Goal: Task Accomplishment & Management: Manage account settings

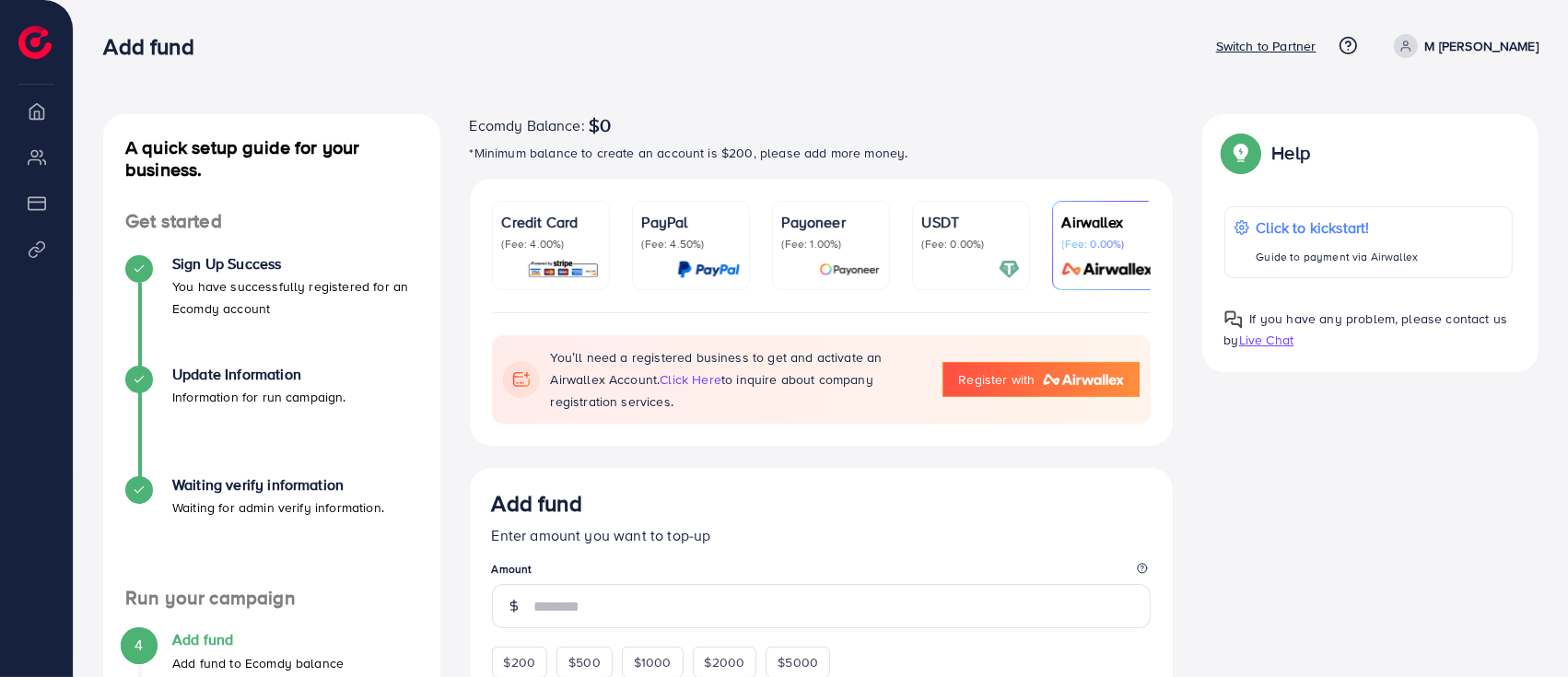
click at [1504, 35] on p "M Zeeshan Tahir" at bounding box center [1483, 45] width 114 height 22
click at [1440, 116] on span "Log out" at bounding box center [1428, 109] width 50 height 22
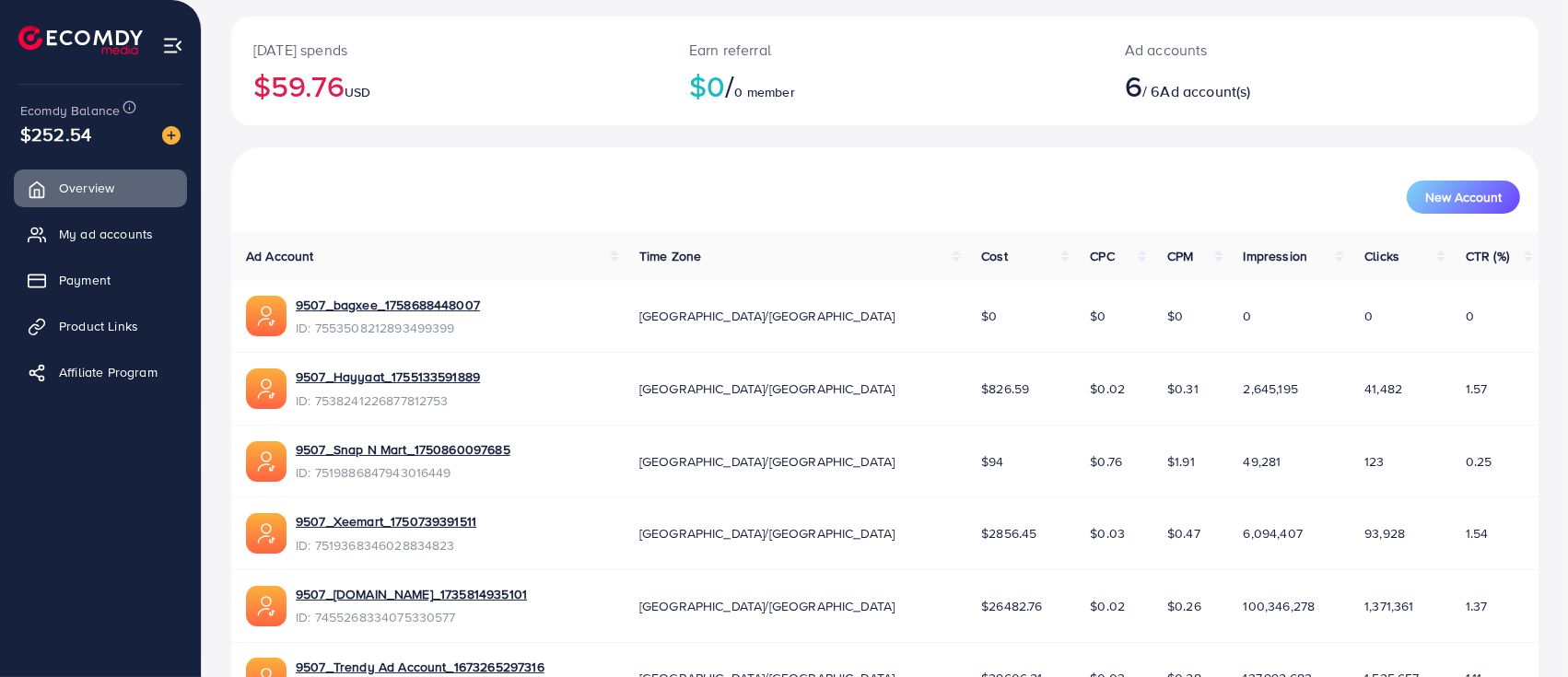
scroll to position [100, 0]
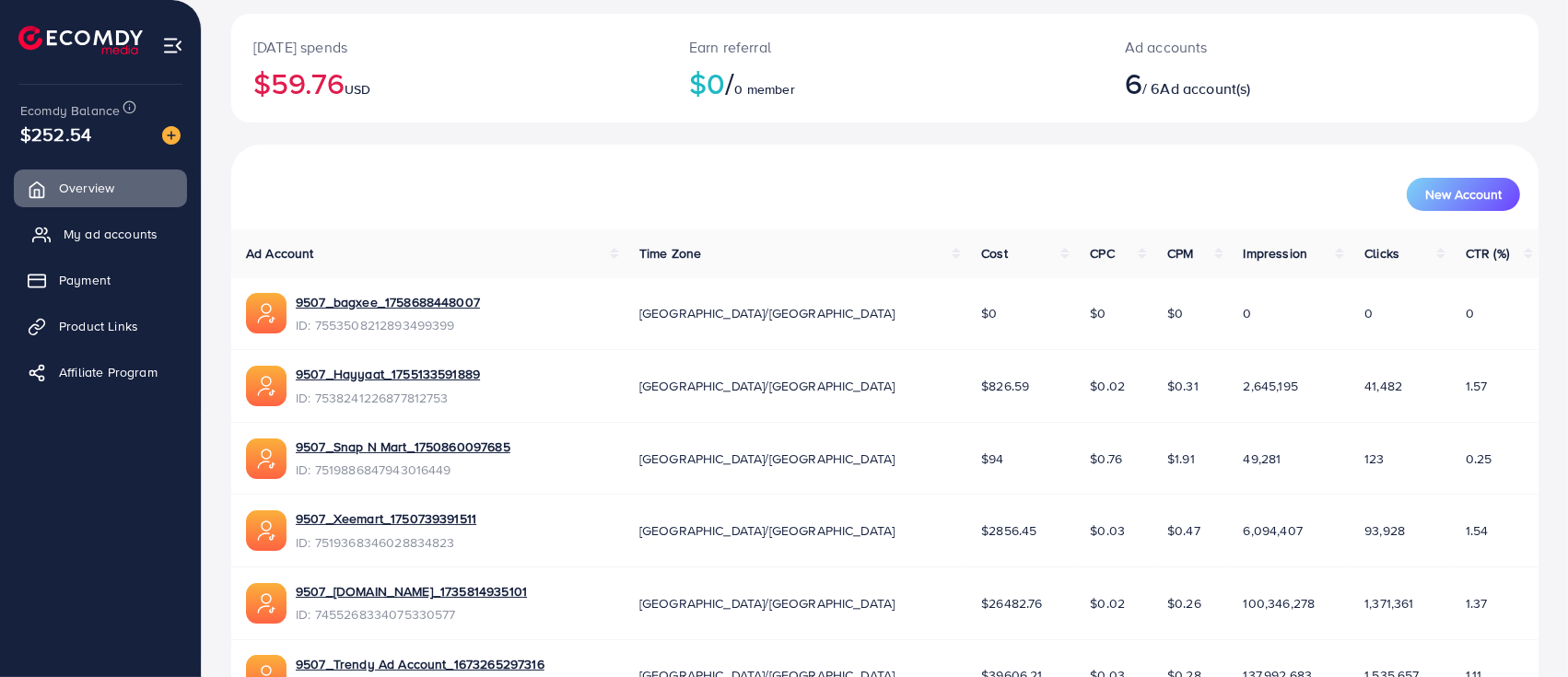
click at [112, 235] on span "My ad accounts" at bounding box center [110, 233] width 94 height 18
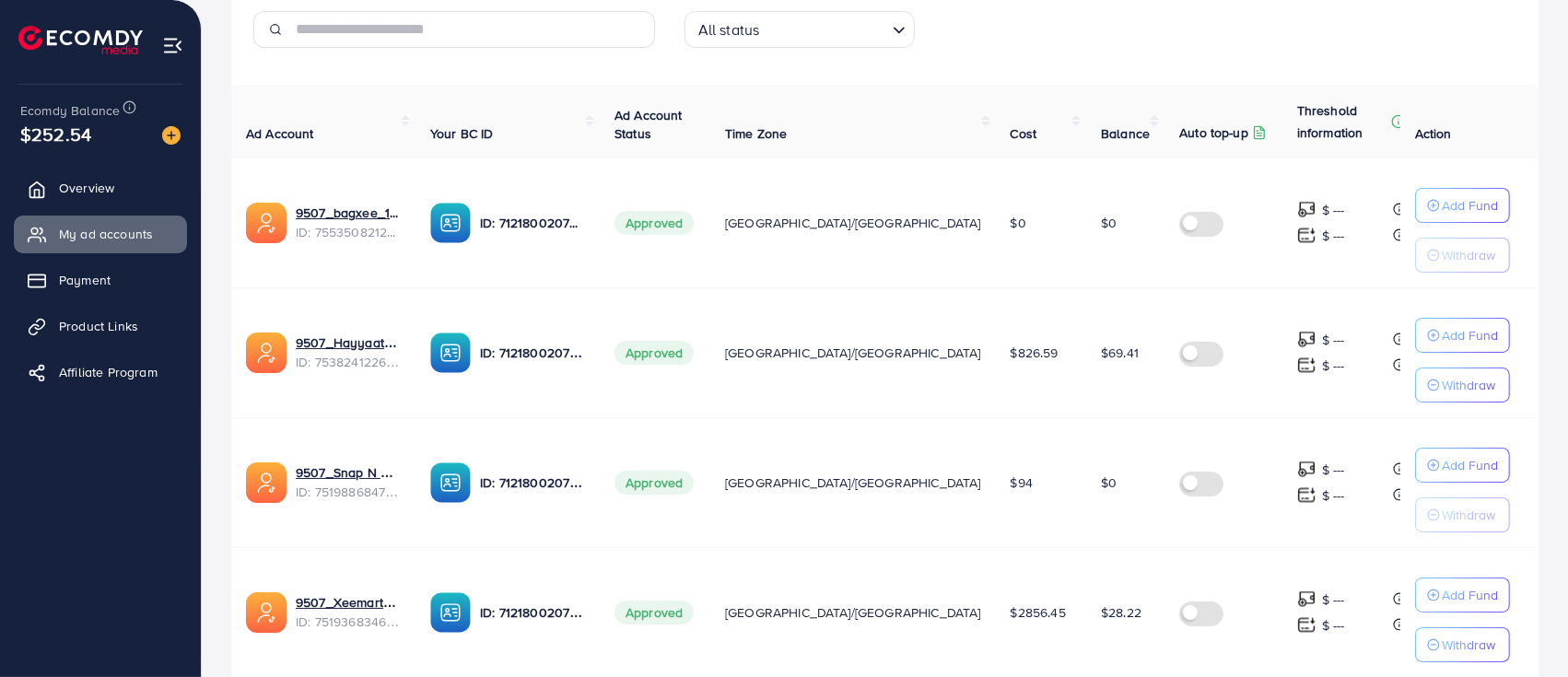
scroll to position [281, 0]
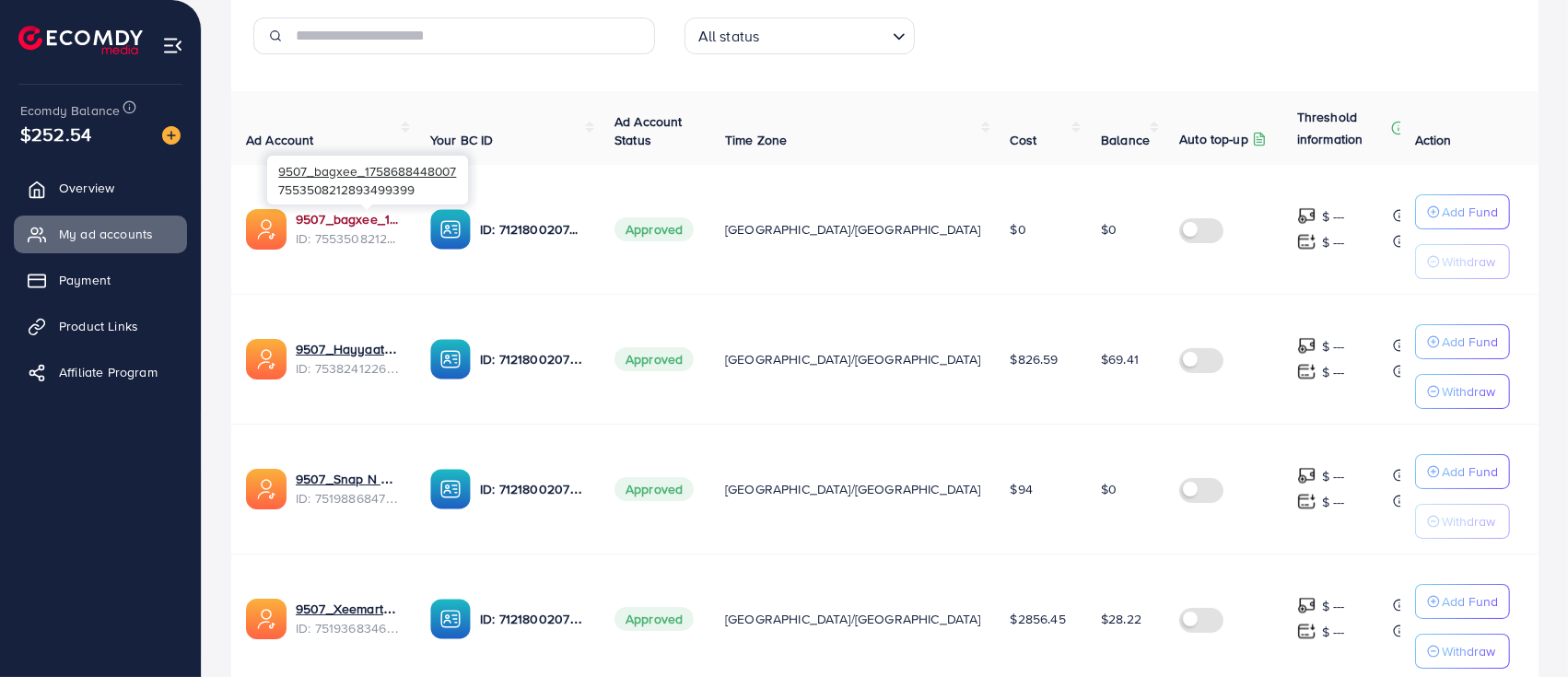
click at [388, 225] on link "9507_bagxee_1758688448007" at bounding box center [347, 219] width 105 height 18
